Goal: Task Accomplishment & Management: Manage account settings

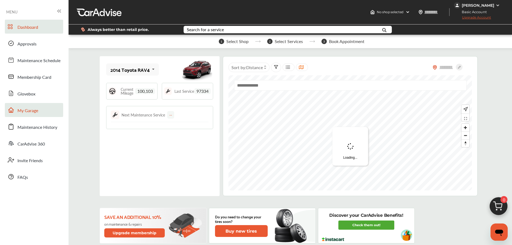
click at [39, 109] on link "My Garage" at bounding box center [34, 110] width 58 height 14
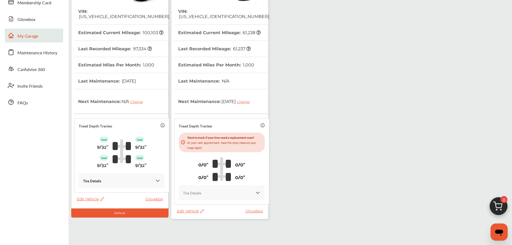
scroll to position [95, 0]
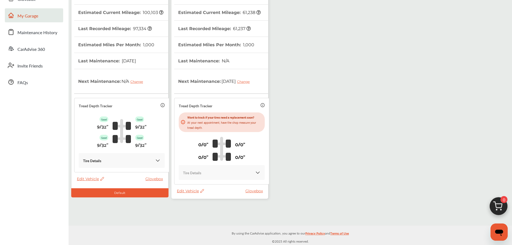
click at [186, 189] on span "Edit Vehicle" at bounding box center [190, 190] width 27 height 5
click at [208, 210] on div "Use this vehicle" at bounding box center [210, 211] width 48 height 8
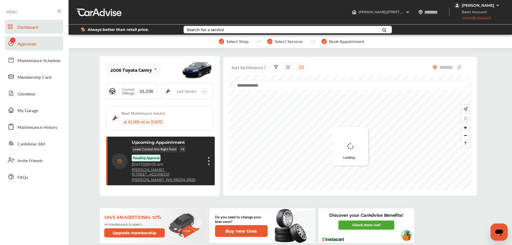
click at [38, 39] on link "Approvals" at bounding box center [34, 43] width 58 height 14
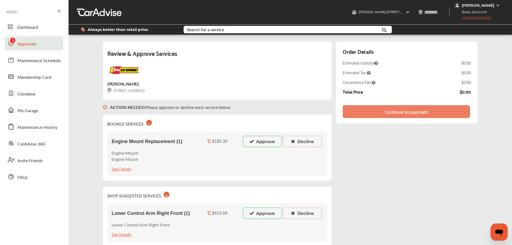
click at [255, 146] on button "Approve" at bounding box center [262, 141] width 39 height 11
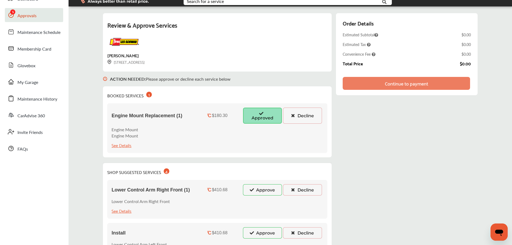
scroll to position [81, 0]
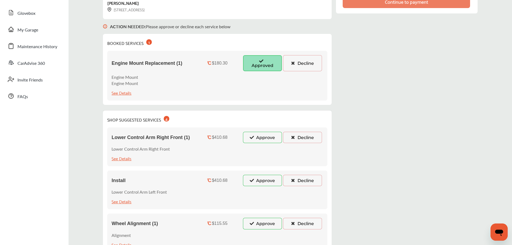
click at [262, 133] on button "Approve" at bounding box center [262, 137] width 39 height 11
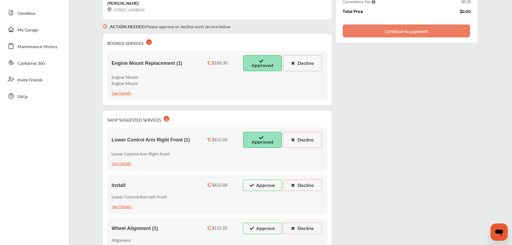
click at [262, 181] on button "Approve" at bounding box center [262, 184] width 39 height 11
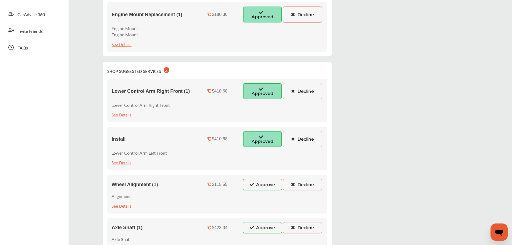
scroll to position [134, 0]
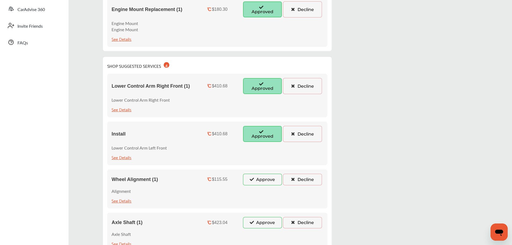
click at [265, 186] on div "Wheel Alignment (1) $115.55 Approve Decline Alignment See Details" at bounding box center [217, 188] width 220 height 39
click at [263, 179] on button "Approve" at bounding box center [262, 179] width 39 height 11
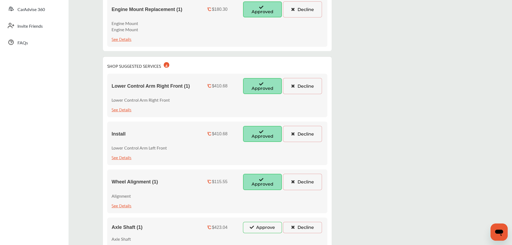
click at [268, 227] on button "Approve" at bounding box center [262, 227] width 39 height 11
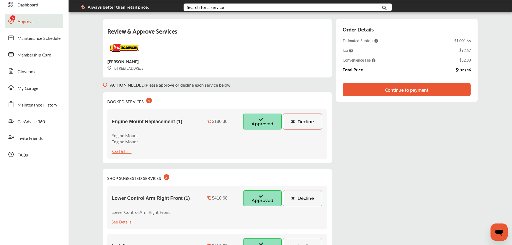
scroll to position [0, 0]
